Goal: Check status: Check status

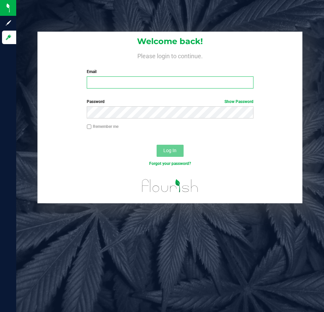
click at [95, 81] on input "Email" at bounding box center [170, 83] width 166 height 12
type input "[EMAIL_ADDRESS][DOMAIN_NAME]"
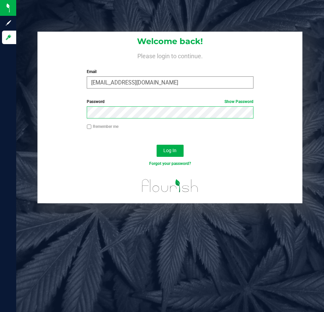
click at [156, 145] on button "Log In" at bounding box center [169, 151] width 27 height 12
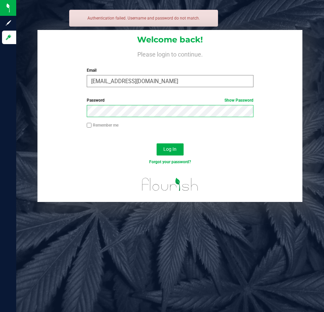
click at [156, 144] on button "Log In" at bounding box center [169, 150] width 27 height 12
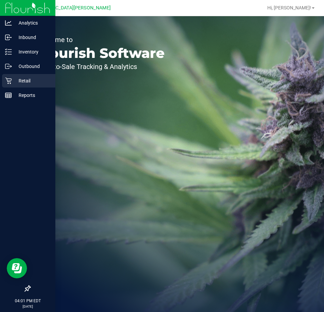
click at [12, 82] on p "Retail" at bounding box center [32, 81] width 40 height 8
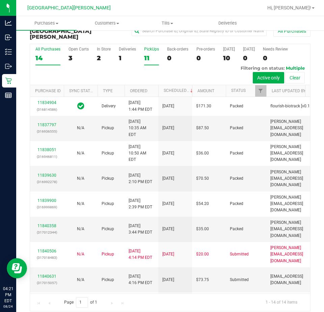
click at [150, 54] on div "11" at bounding box center [151, 58] width 15 height 8
click at [0, 0] on input "PickUps 11" at bounding box center [0, 0] width 0 height 0
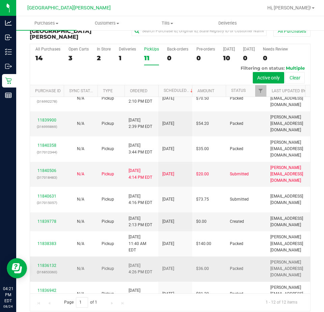
scroll to position [71, 0]
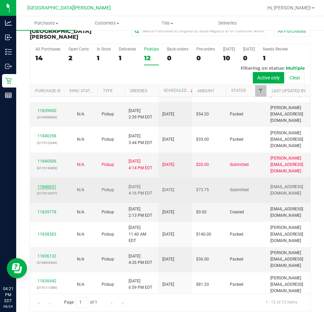
click at [44, 185] on link "11840631" at bounding box center [46, 187] width 19 height 5
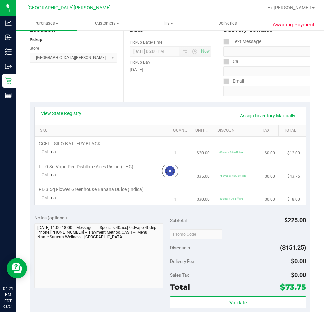
scroll to position [82, 0]
